Goal: Information Seeking & Learning: Learn about a topic

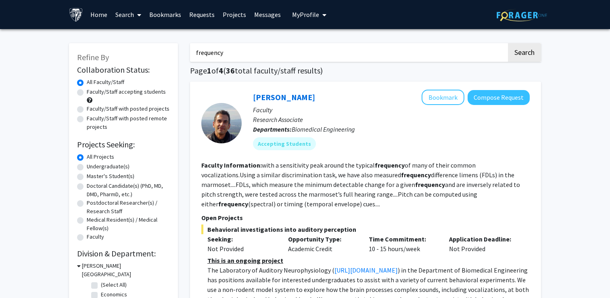
click at [265, 45] on input "frequency" at bounding box center [348, 52] width 317 height 19
click at [508, 43] on button "Search" at bounding box center [524, 52] width 33 height 19
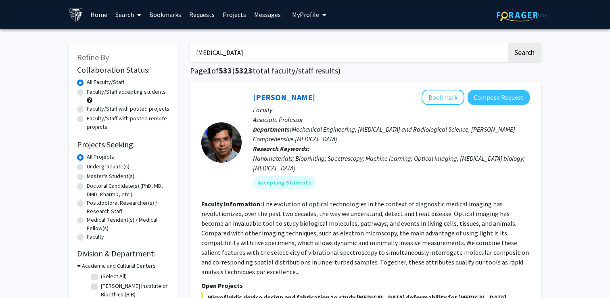
click at [508, 43] on button "Search" at bounding box center [524, 52] width 33 height 19
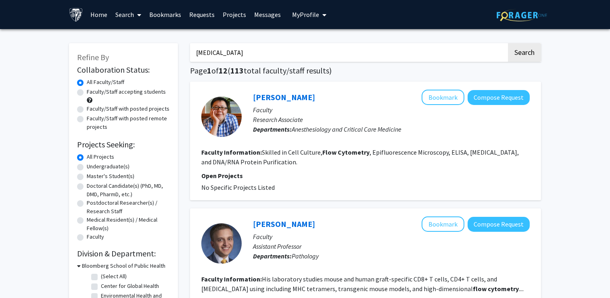
click at [310, 58] on input "[MEDICAL_DATA]" at bounding box center [348, 52] width 317 height 19
click at [508, 43] on button "Search" at bounding box center [524, 52] width 33 height 19
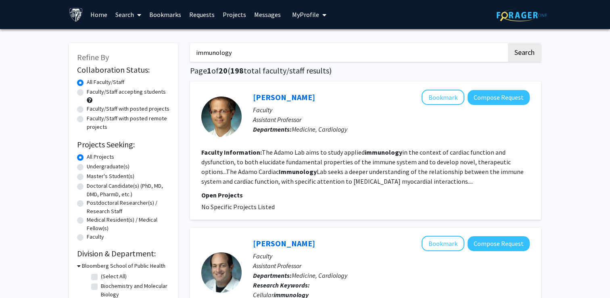
click at [195, 51] on input "immunology" at bounding box center [348, 52] width 317 height 19
click at [508, 43] on button "Search" at bounding box center [524, 52] width 33 height 19
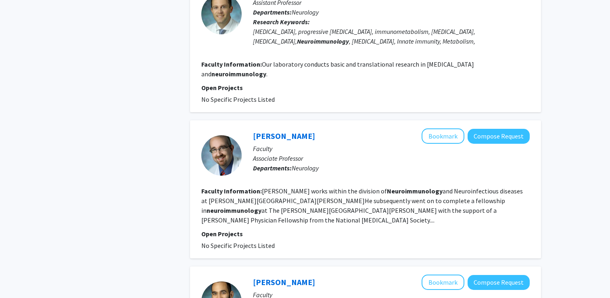
scroll to position [431, 0]
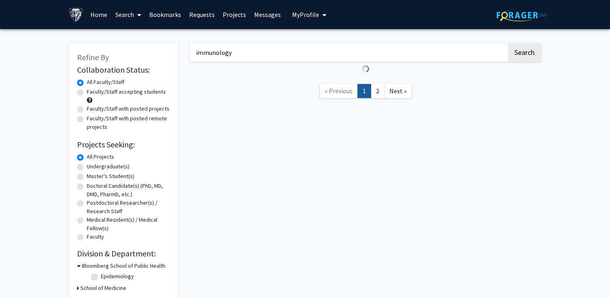
type input "[MEDICAL_DATA]"
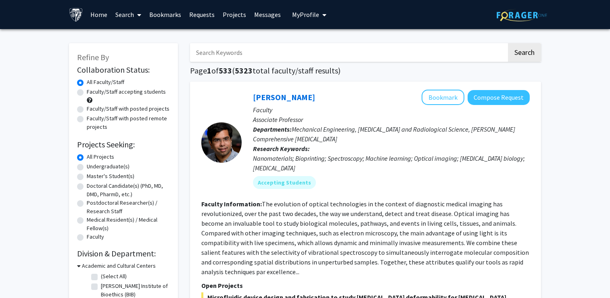
type input "frequency"
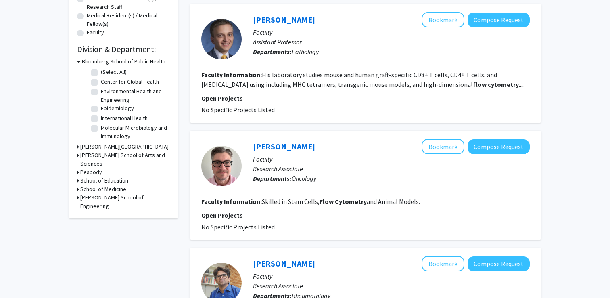
scroll to position [174, 0]
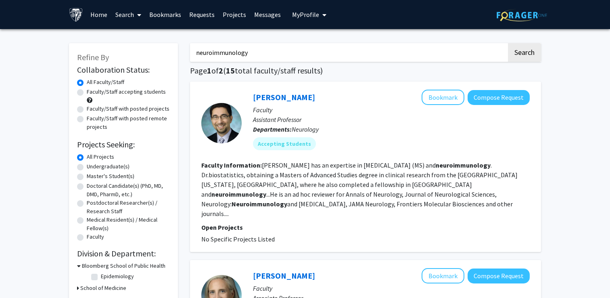
click at [330, 46] on input "neuroimmunology" at bounding box center [348, 52] width 317 height 19
click at [508, 43] on button "Search" at bounding box center [524, 52] width 33 height 19
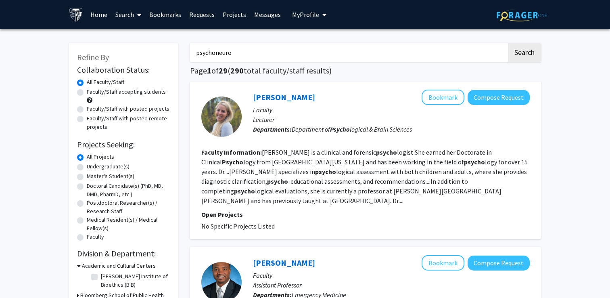
click at [508, 43] on button "Search" at bounding box center [524, 52] width 33 height 19
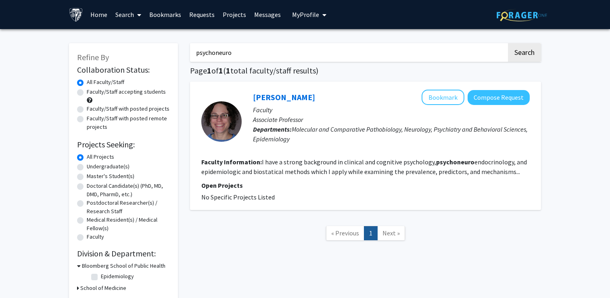
click at [241, 57] on input "psychoneuro" at bounding box center [348, 52] width 317 height 19
click at [508, 43] on button "Search" at bounding box center [524, 52] width 33 height 19
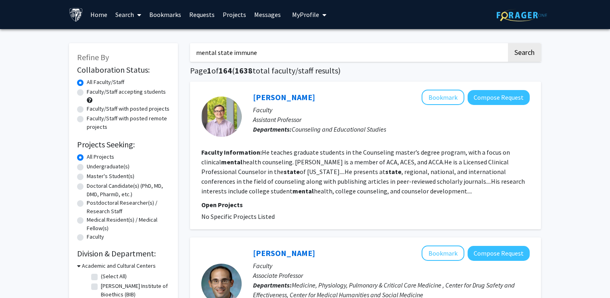
click at [508, 43] on button "Search" at bounding box center [524, 52] width 33 height 19
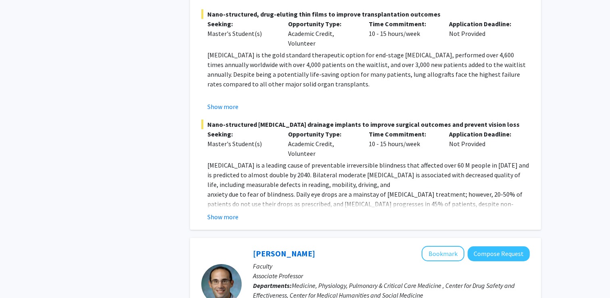
scroll to position [1524, 0]
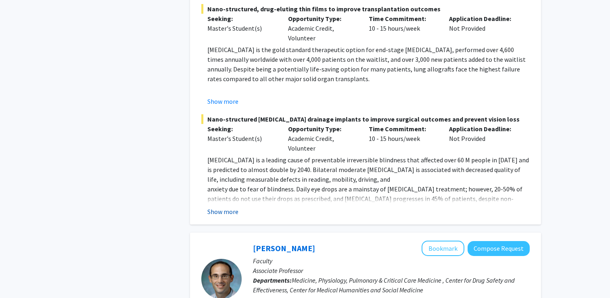
click at [233, 207] on button "Show more" at bounding box center [222, 212] width 31 height 10
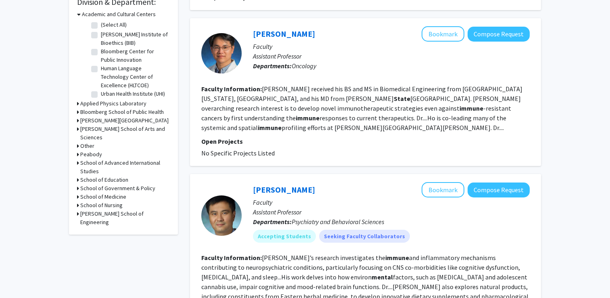
scroll to position [0, 0]
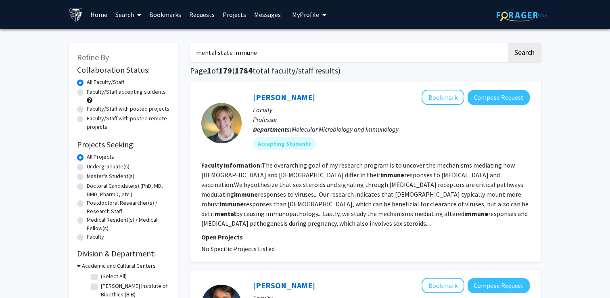
click at [254, 54] on input "mental state immune" at bounding box center [348, 52] width 317 height 19
type input "8"
type input "immunoengineering"
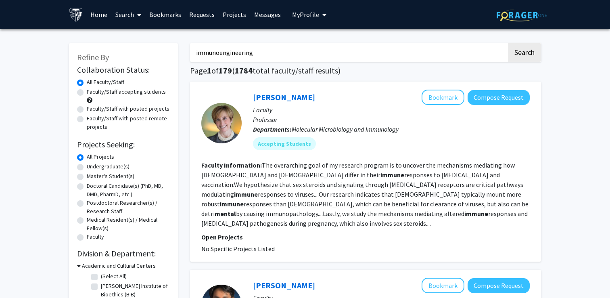
click at [508, 43] on button "Search" at bounding box center [524, 52] width 33 height 19
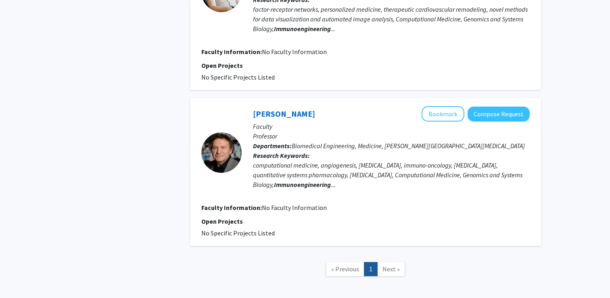
scroll to position [1290, 0]
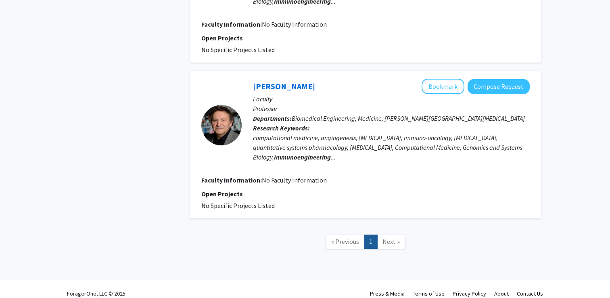
click at [396, 237] on span "Next »" at bounding box center [391, 241] width 17 height 8
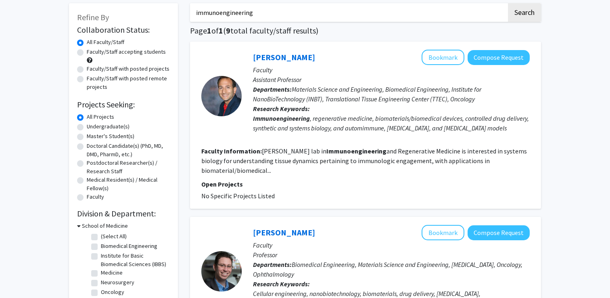
scroll to position [0, 0]
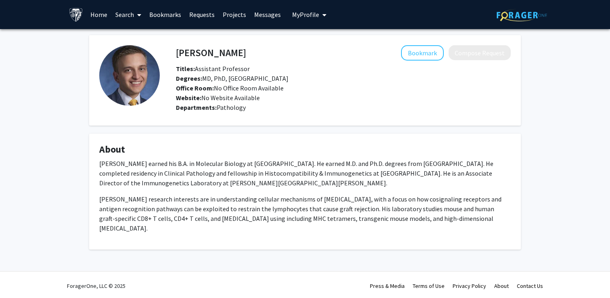
click at [218, 49] on h4 "[PERSON_NAME]" at bounding box center [211, 52] width 70 height 15
copy h4 "[PERSON_NAME]"
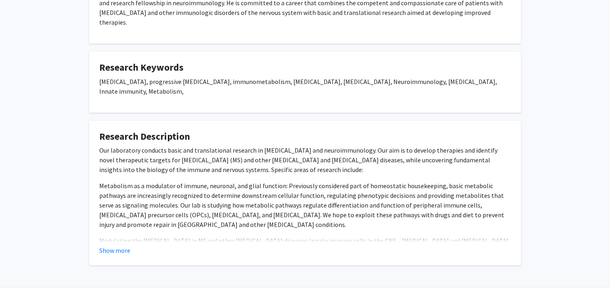
scroll to position [184, 0]
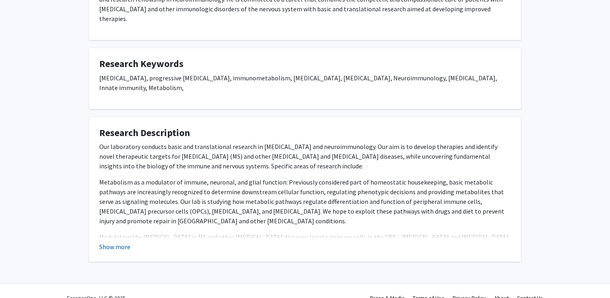
click at [121, 242] on button "Show more" at bounding box center [114, 247] width 31 height 10
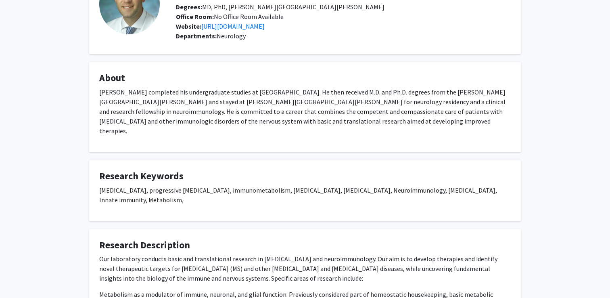
scroll to position [0, 0]
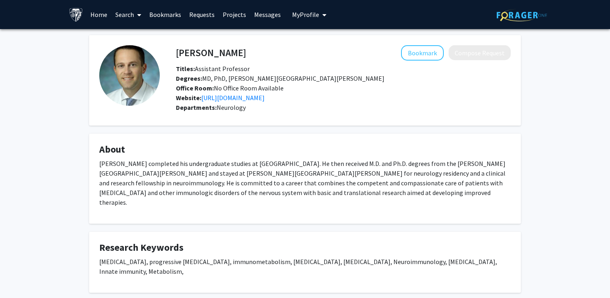
click at [208, 50] on h4 "[PERSON_NAME]" at bounding box center [211, 52] width 70 height 15
copy h4 "[PERSON_NAME]"
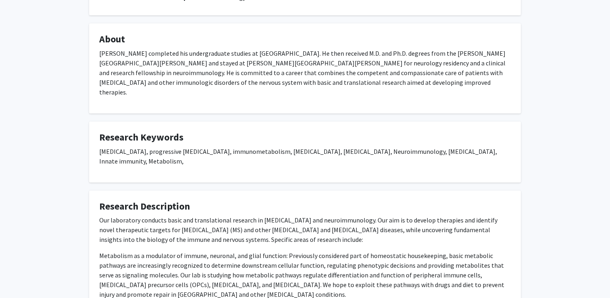
scroll to position [110, 0]
